Goal: Task Accomplishment & Management: Use online tool/utility

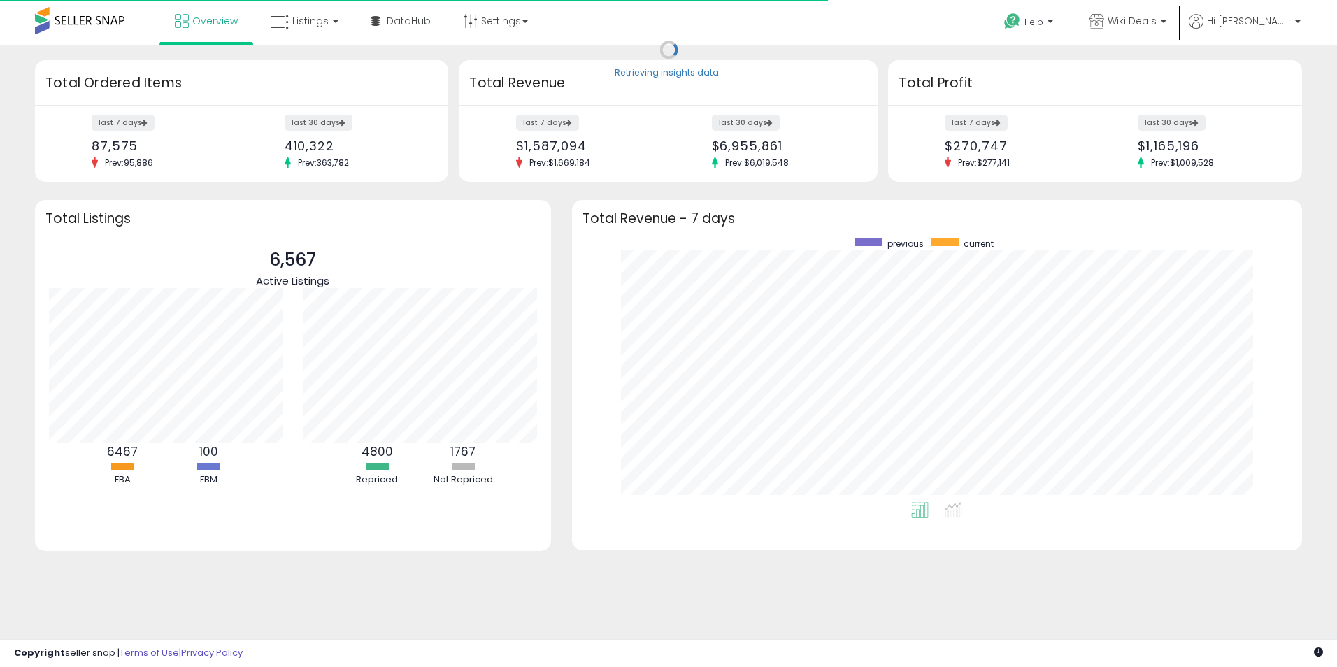
scroll to position [264, 702]
click at [306, 38] on link "Listings" at bounding box center [304, 21] width 89 height 42
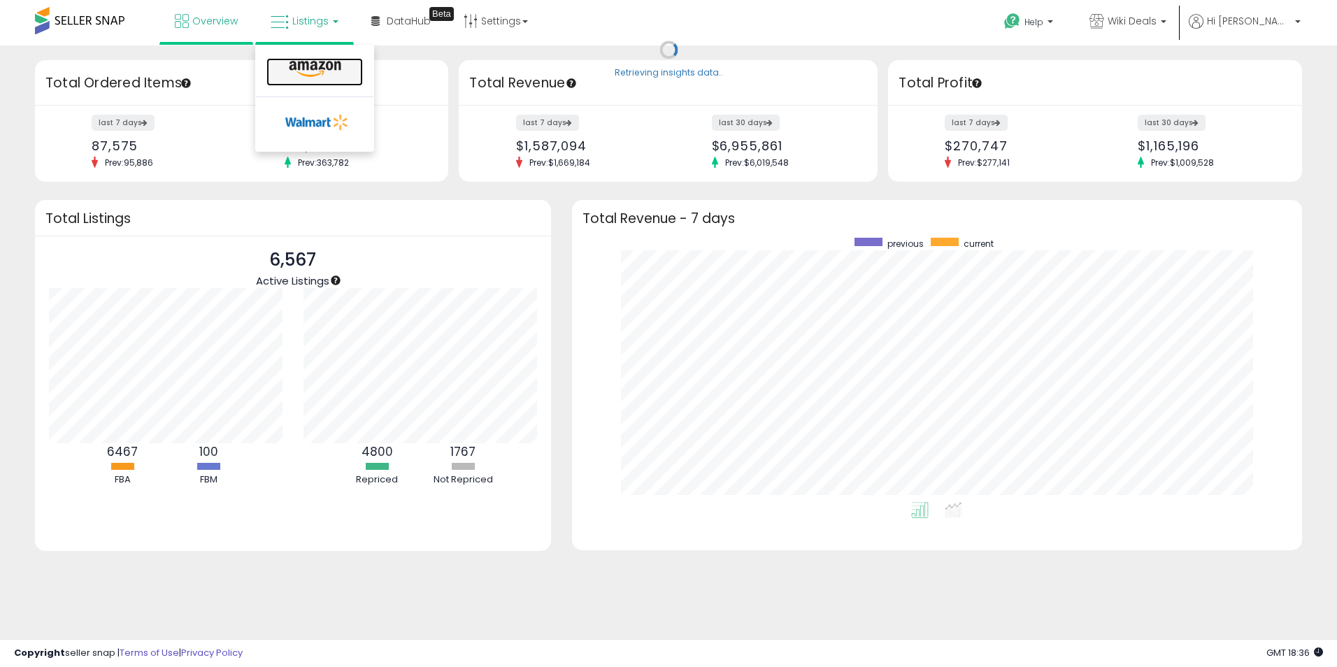
click at [299, 66] on icon at bounding box center [315, 69] width 61 height 18
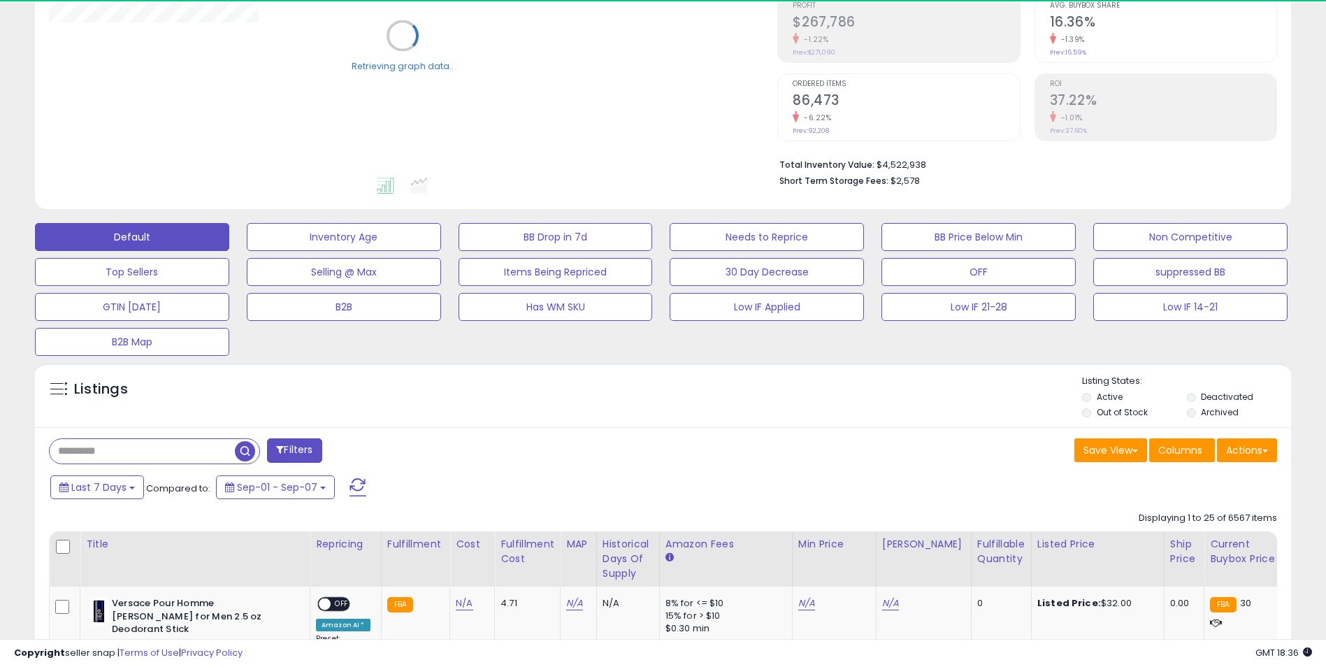
scroll to position [350, 0]
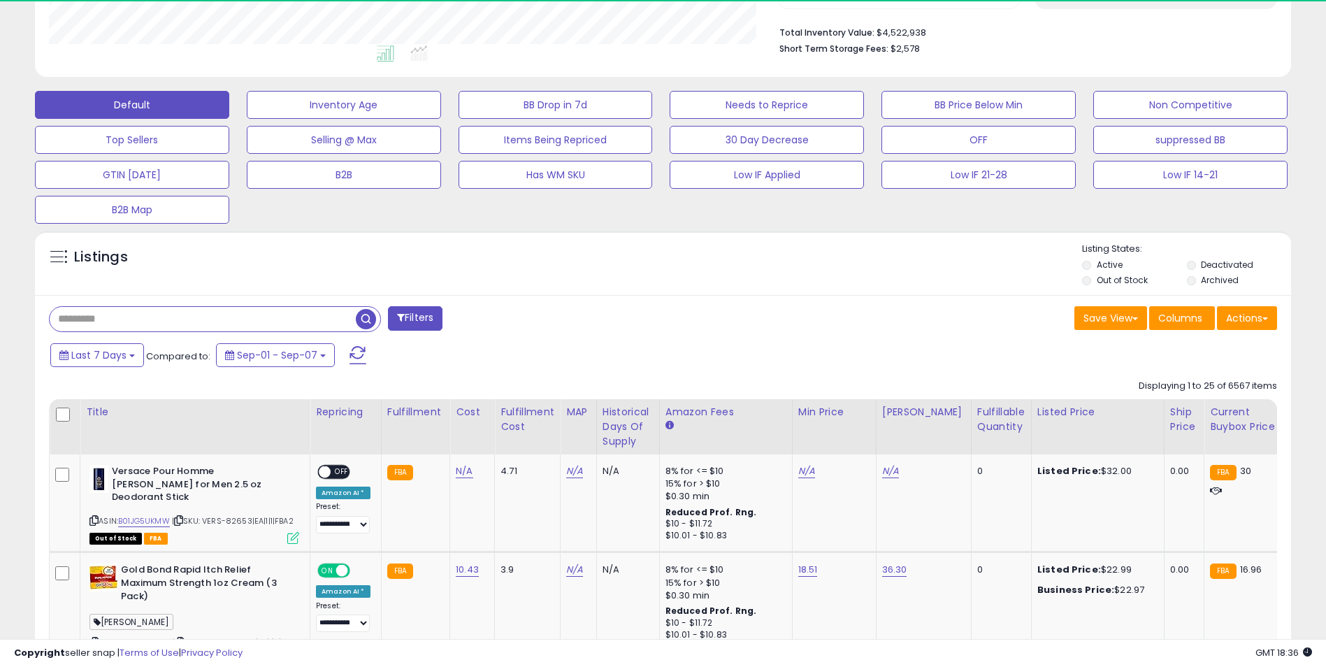
paste input "**********"
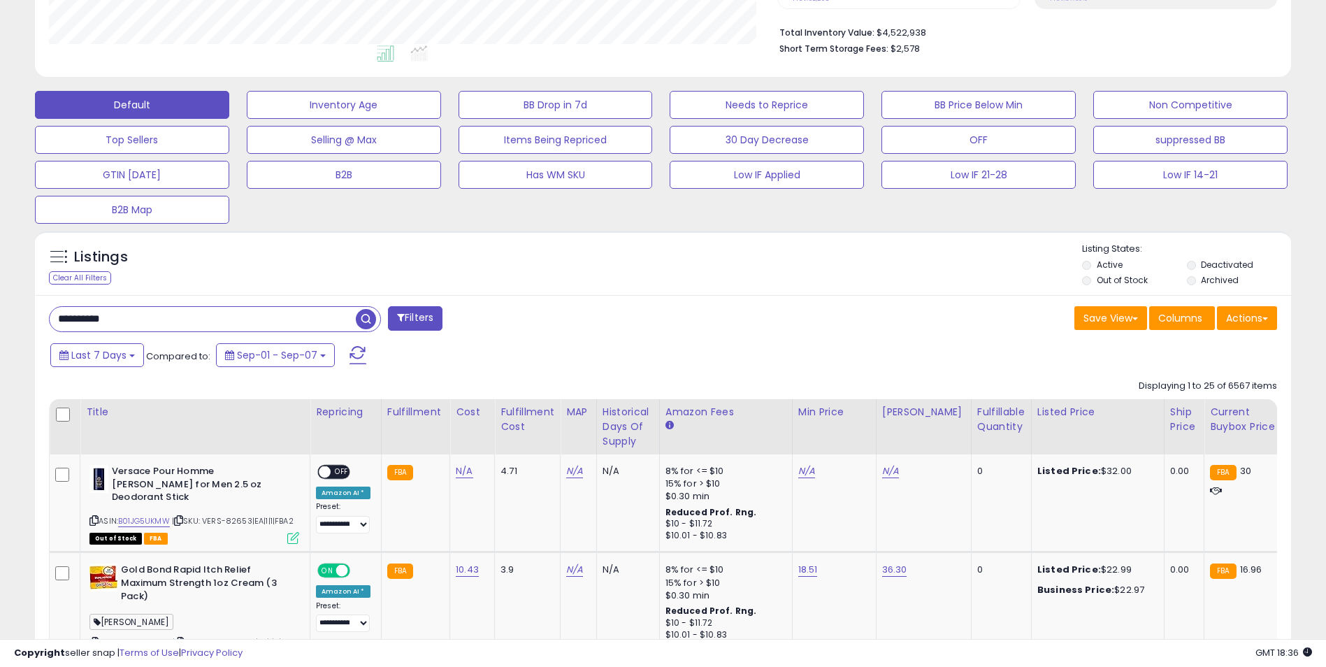
type input "**********"
click at [365, 329] on span "button" at bounding box center [366, 319] width 20 height 20
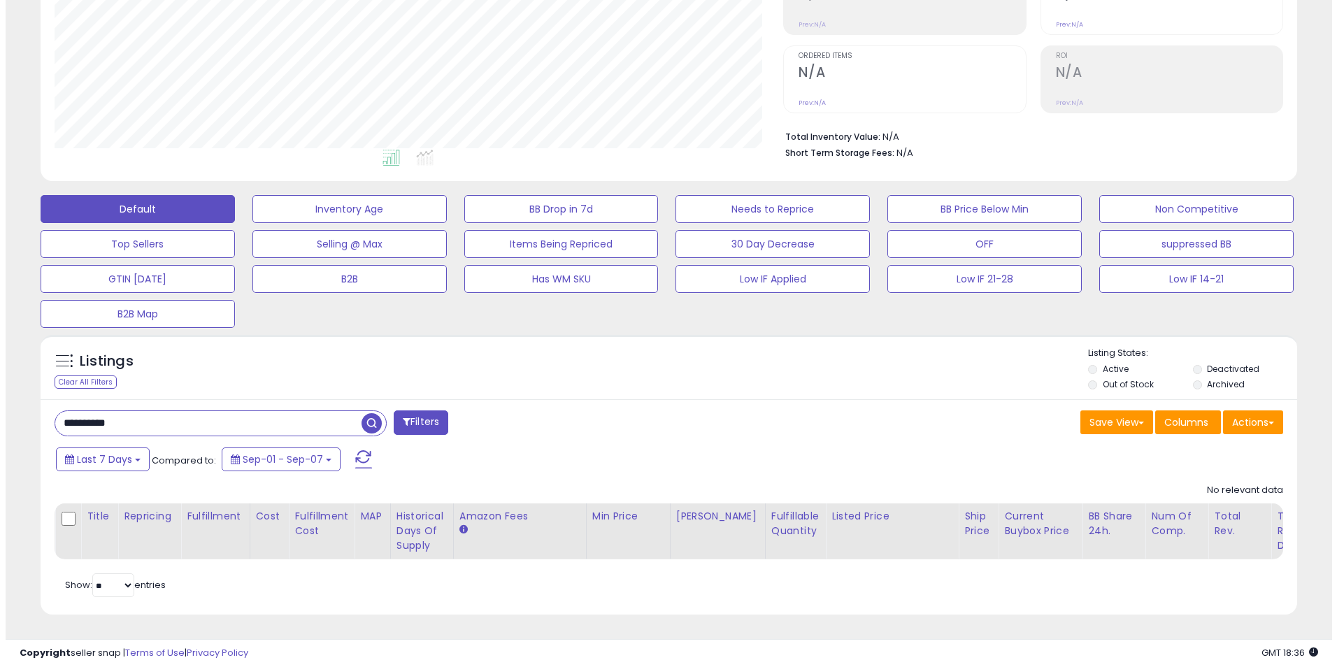
scroll to position [287, 729]
click at [368, 413] on span "button" at bounding box center [366, 423] width 20 height 20
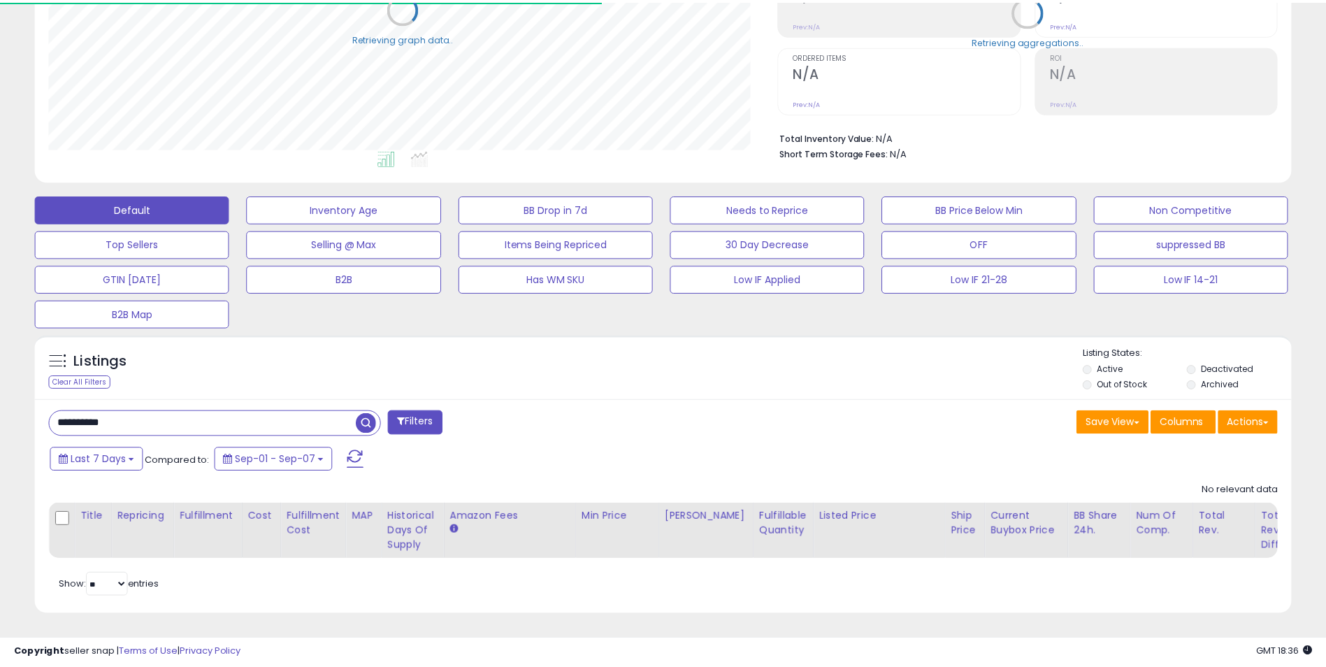
scroll to position [698968, 698526]
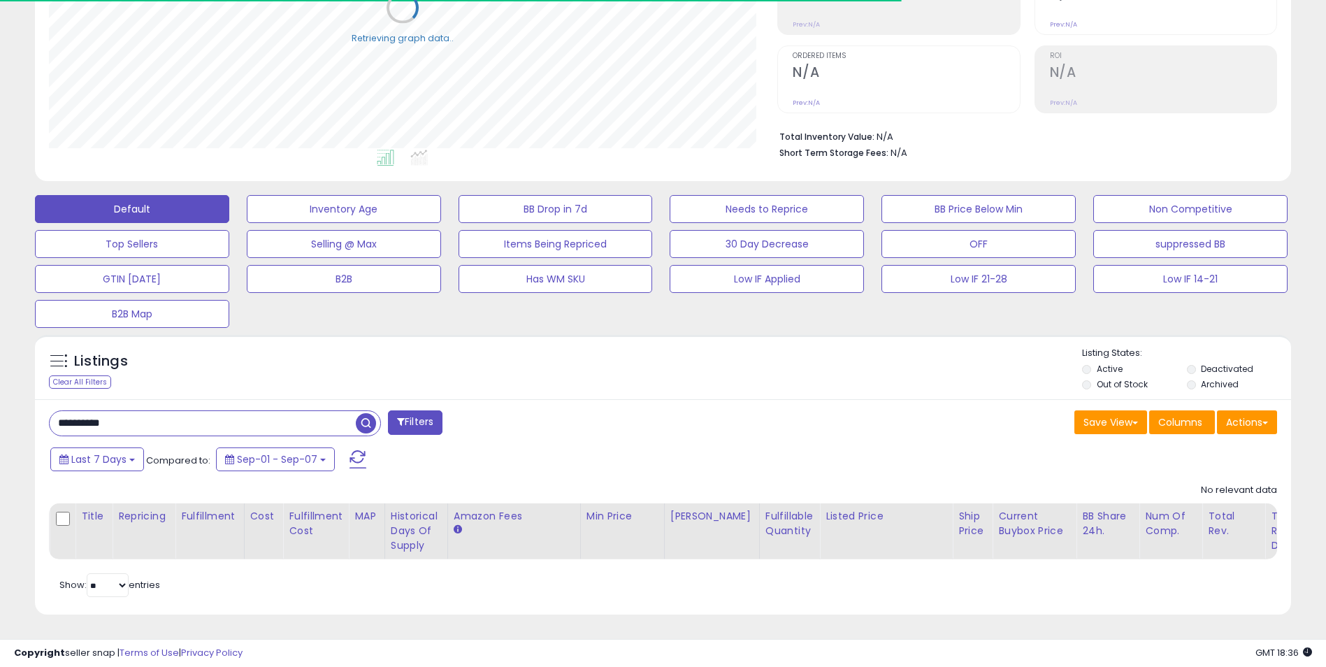
click at [1198, 364] on li "Deactivated" at bounding box center [1238, 370] width 102 height 15
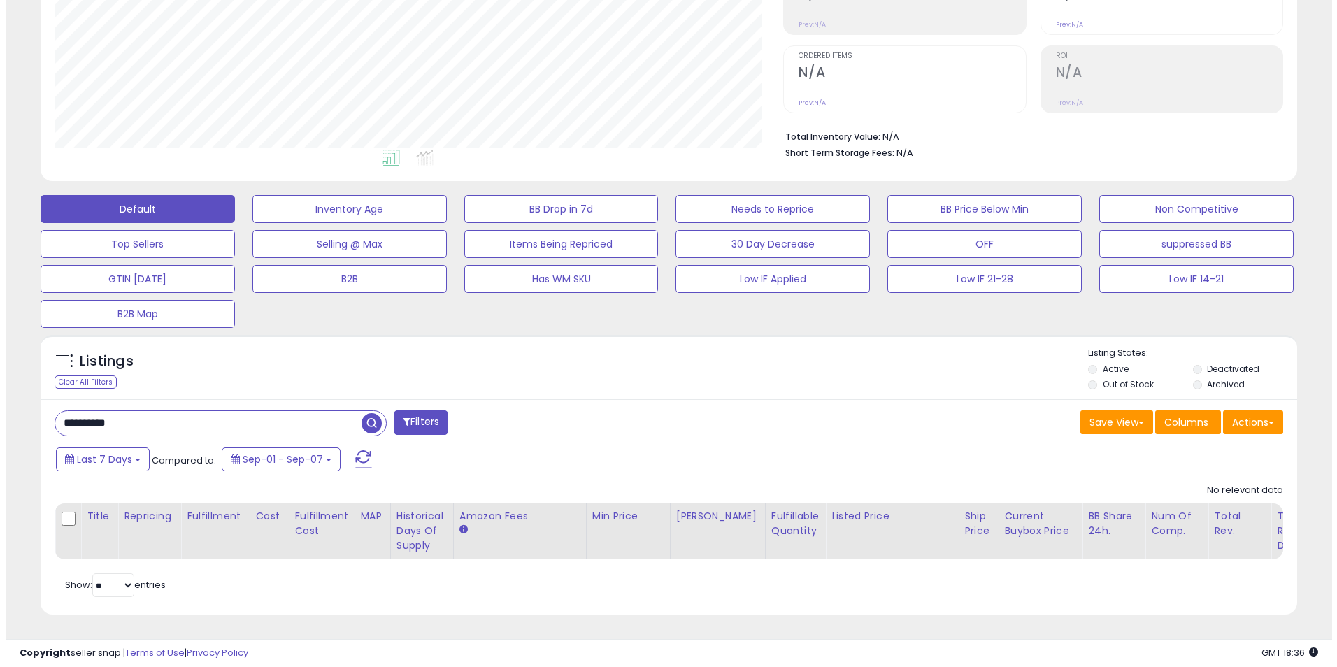
scroll to position [287, 729]
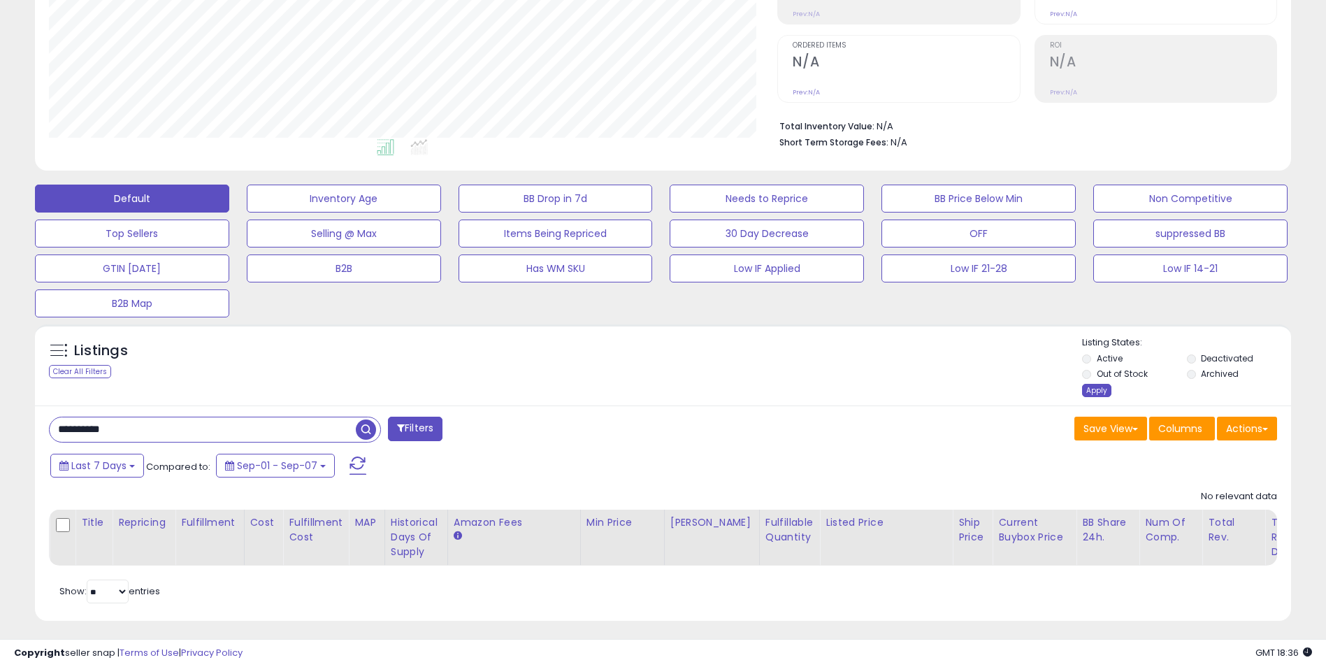
drag, startPoint x: 1098, startPoint y: 388, endPoint x: 1079, endPoint y: 388, distance: 18.9
click at [1096, 388] on div "Apply" at bounding box center [1096, 390] width 29 height 13
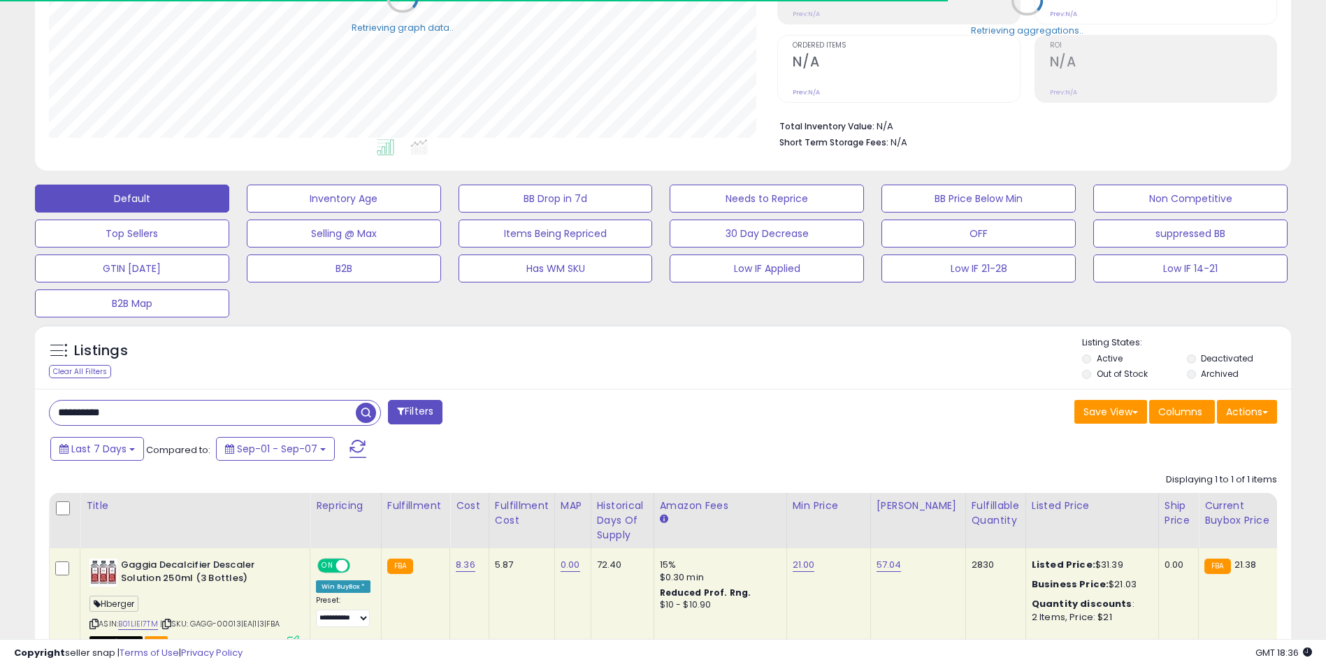
click at [367, 412] on span "button" at bounding box center [366, 413] width 20 height 20
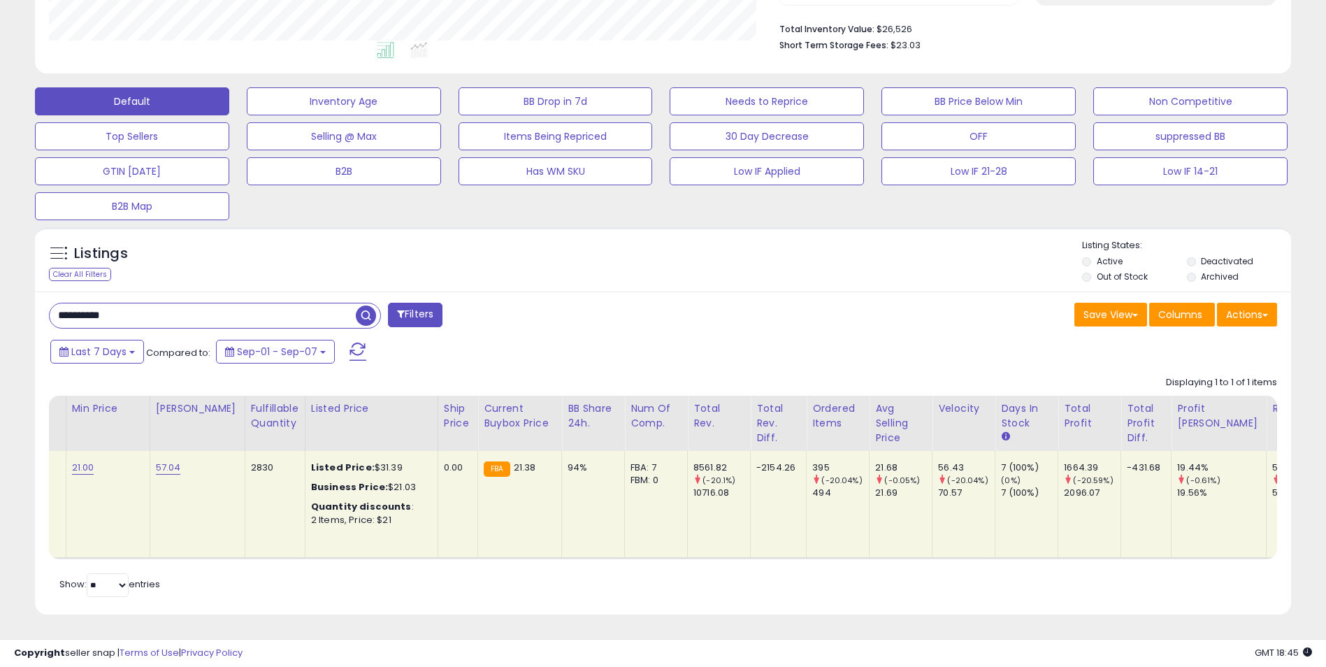
scroll to position [0, 851]
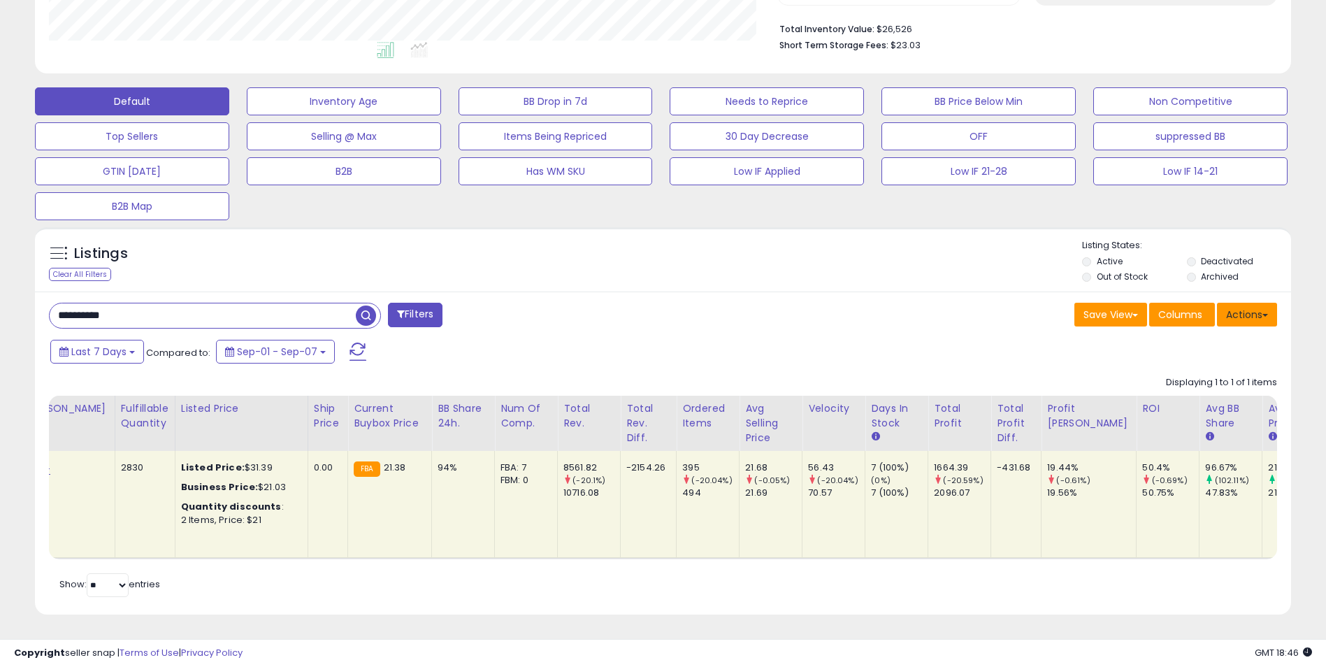
click at [1250, 303] on button "Actions" at bounding box center [1247, 315] width 60 height 24
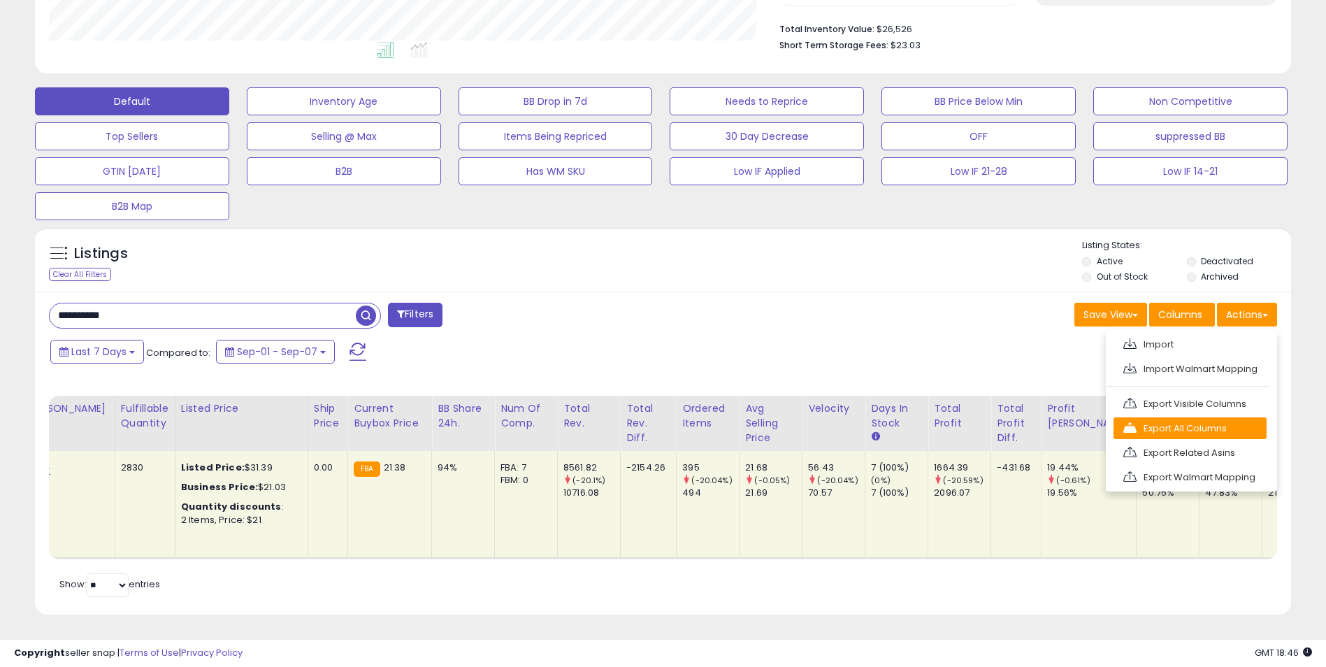
click at [1217, 417] on link "Export All Columns" at bounding box center [1190, 428] width 153 height 22
